Goal: Transaction & Acquisition: Purchase product/service

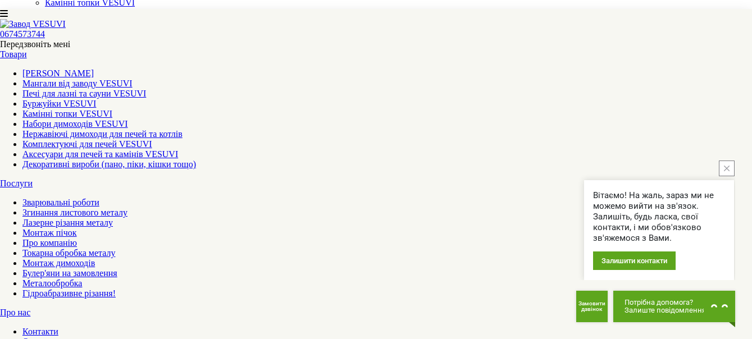
scroll to position [129, 0]
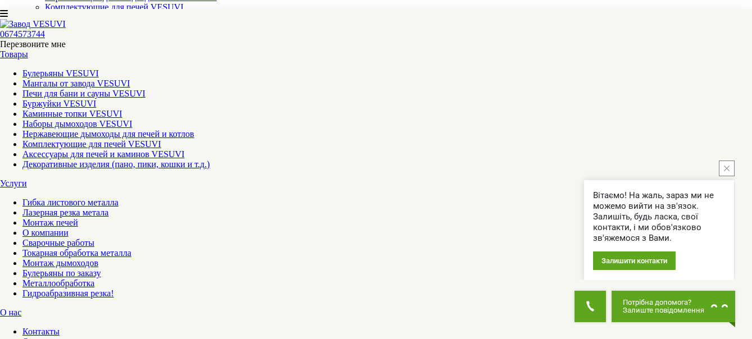
scroll to position [98, 0]
select select "**********"
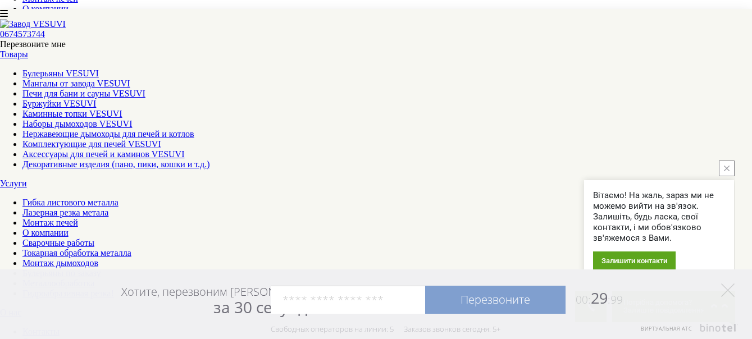
scroll to position [563, 0]
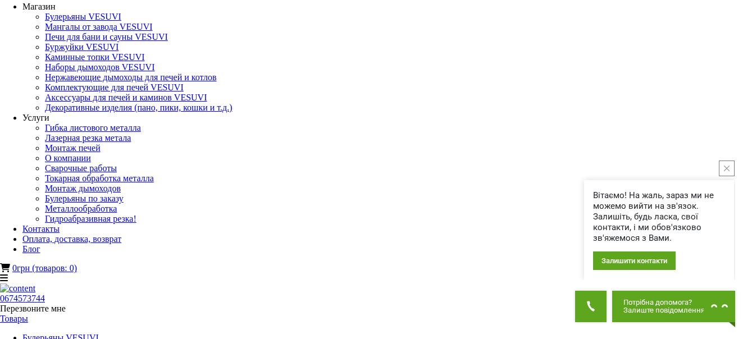
scroll to position [5, 0]
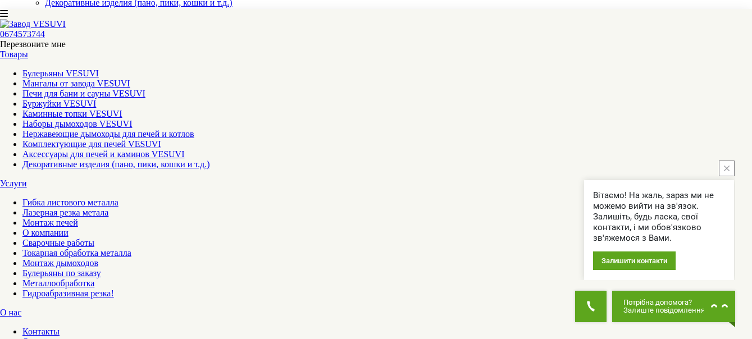
scroll to position [225, 0]
drag, startPoint x: 473, startPoint y: 209, endPoint x: 395, endPoint y: 198, distance: 78.9
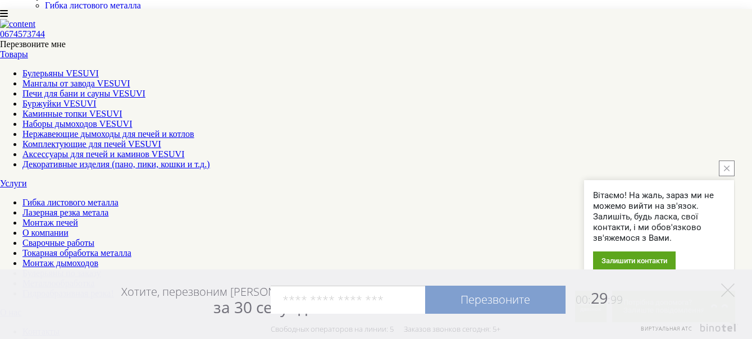
scroll to position [137, 0]
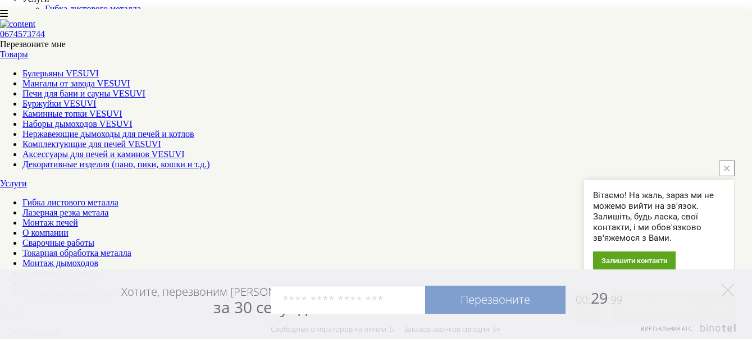
scroll to position [56, 0]
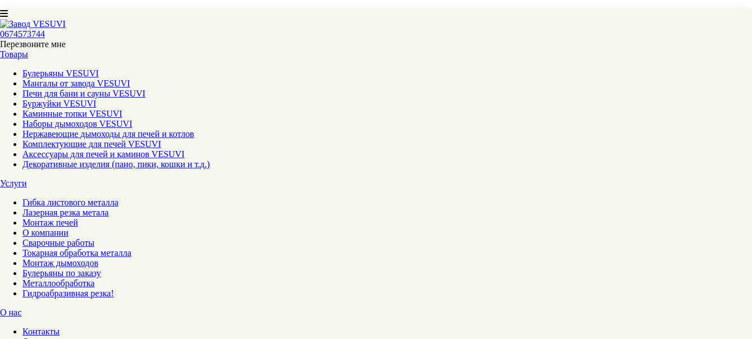
select select
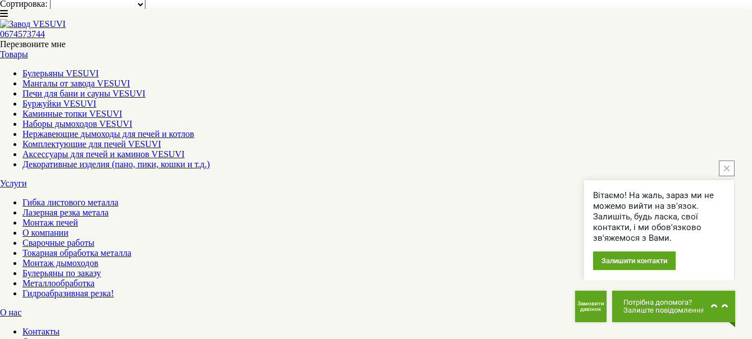
scroll to position [1309, 0]
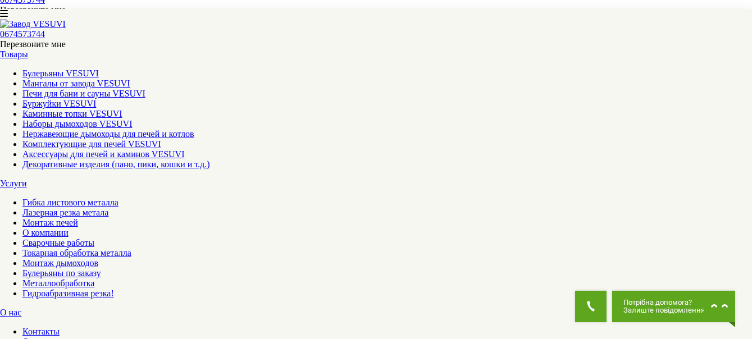
scroll to position [329, 0]
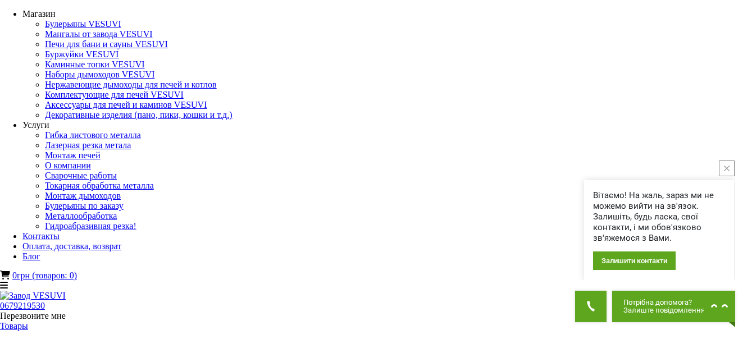
drag, startPoint x: 684, startPoint y: 180, endPoint x: 627, endPoint y: 194, distance: 59.0
click at [627, 194] on div "Вітаємо! На жаль, зараз ми не можемо вийти на зв'язок. Залишіть, будь ласка, св…" at bounding box center [659, 230] width 150 height 100
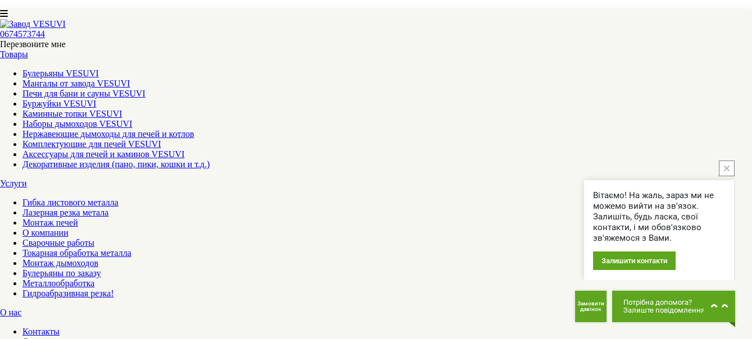
scroll to position [1396, 0]
